Goal: Transaction & Acquisition: Download file/media

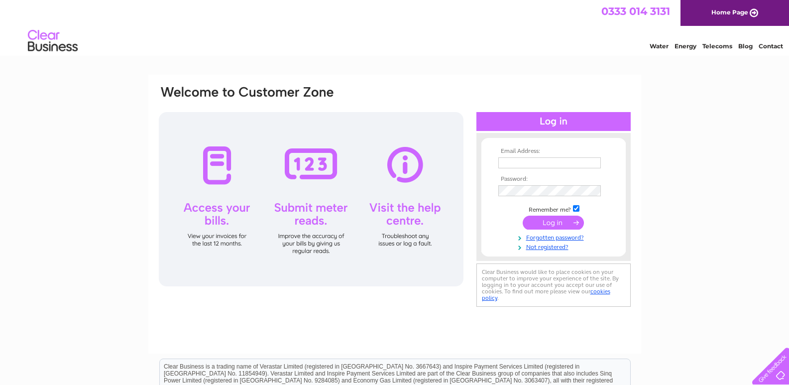
type input "[EMAIL_ADDRESS][DOMAIN_NAME]"
click at [555, 221] on input "submit" at bounding box center [553, 223] width 61 height 14
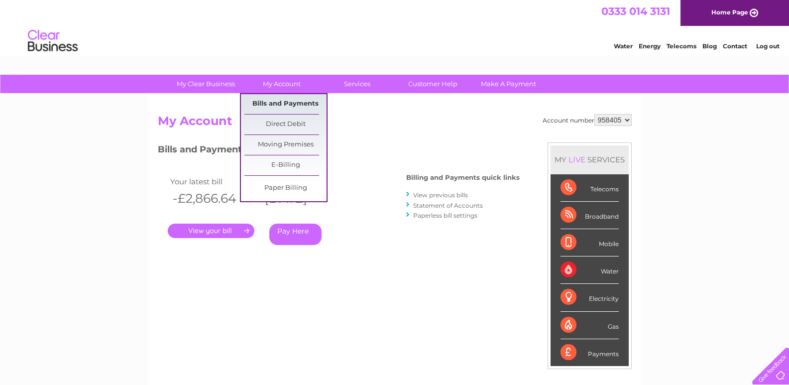
click at [269, 105] on link "Bills and Payments" at bounding box center [285, 104] width 82 height 20
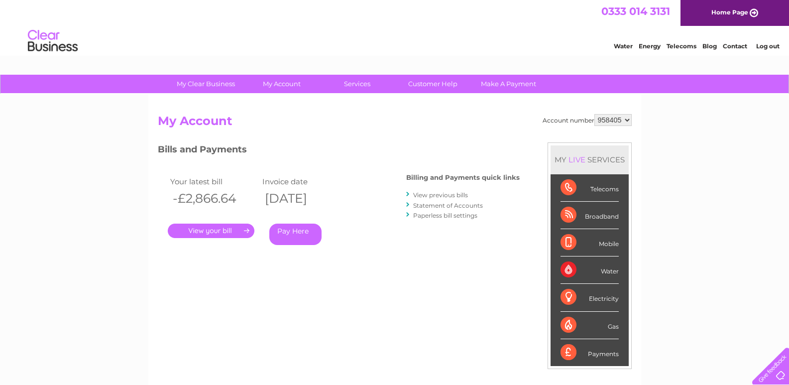
click at [210, 230] on link "." at bounding box center [211, 231] width 87 height 14
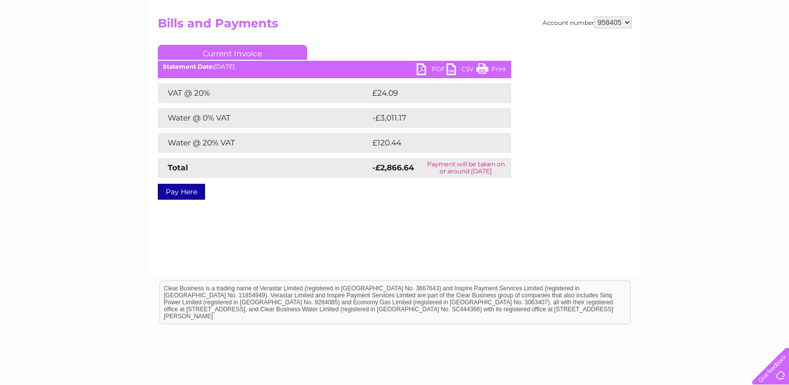
scroll to position [100, 0]
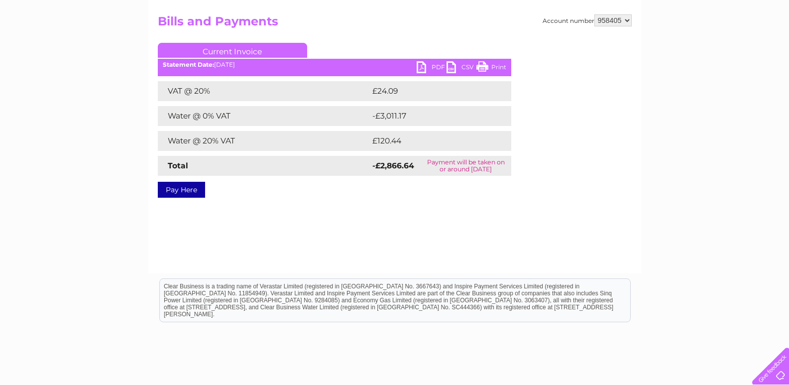
click at [424, 66] on link "PDF" at bounding box center [432, 68] width 30 height 14
